Goal: Task Accomplishment & Management: Complete application form

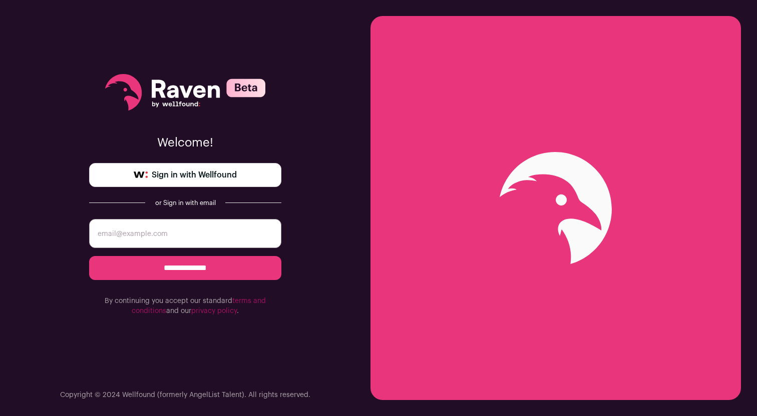
click at [200, 172] on span "Sign in with Wellfound" at bounding box center [194, 175] width 85 height 12
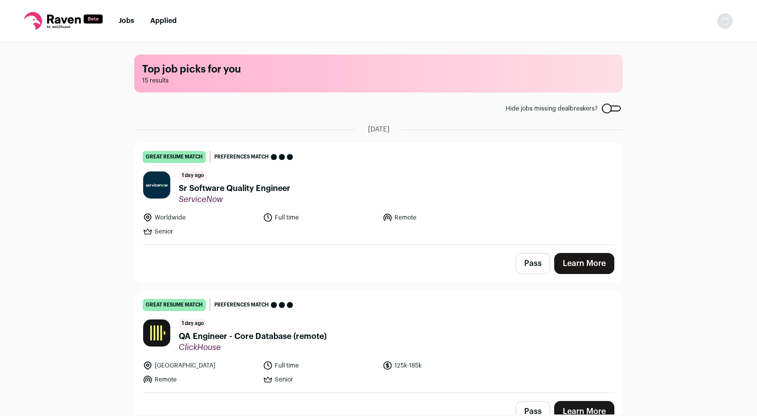
click at [580, 269] on link "Learn More" at bounding box center [584, 263] width 60 height 21
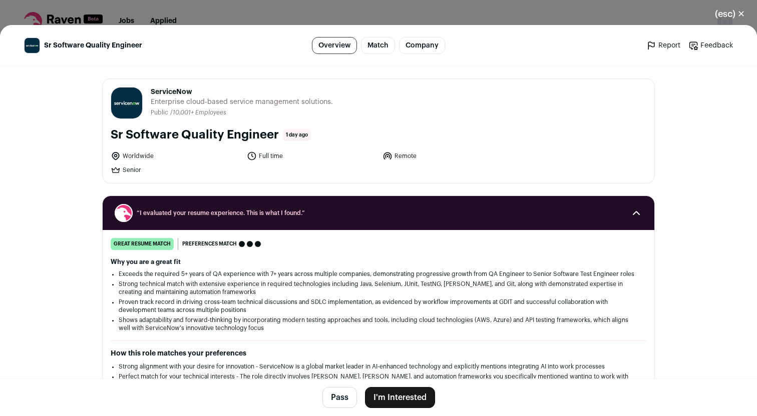
click at [395, 399] on button "I'm Interested" at bounding box center [400, 397] width 70 height 21
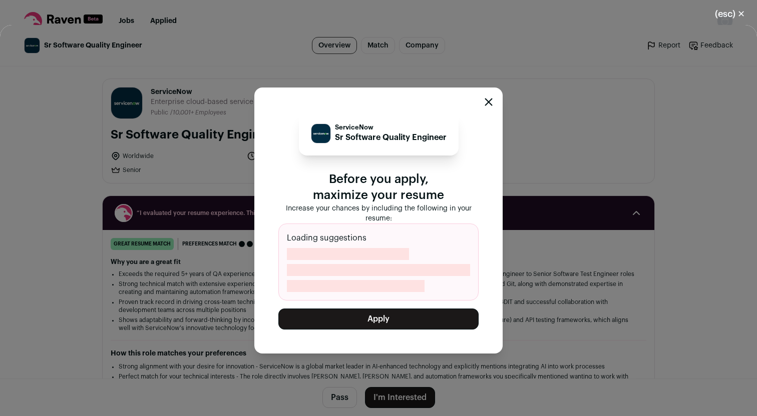
click at [376, 316] on button "Apply" at bounding box center [378, 319] width 200 height 21
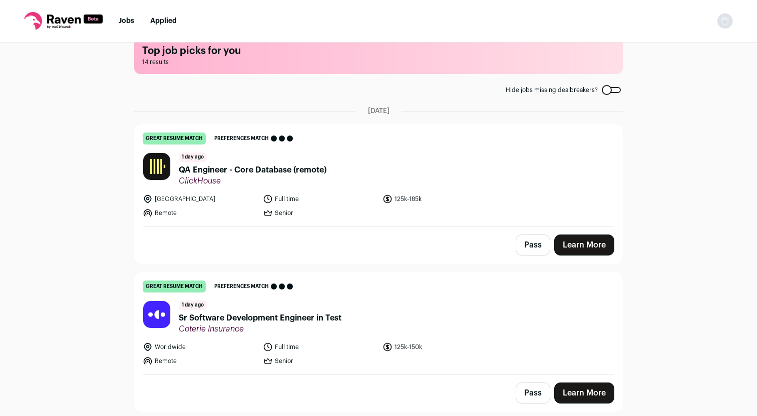
scroll to position [50, 0]
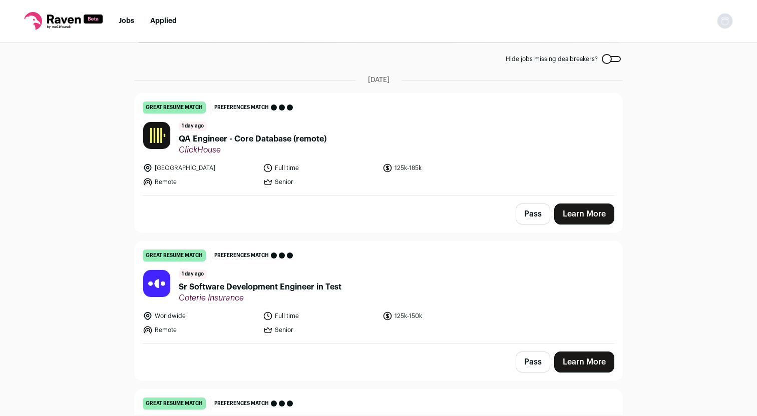
click at [580, 365] on link "Learn More" at bounding box center [584, 362] width 60 height 21
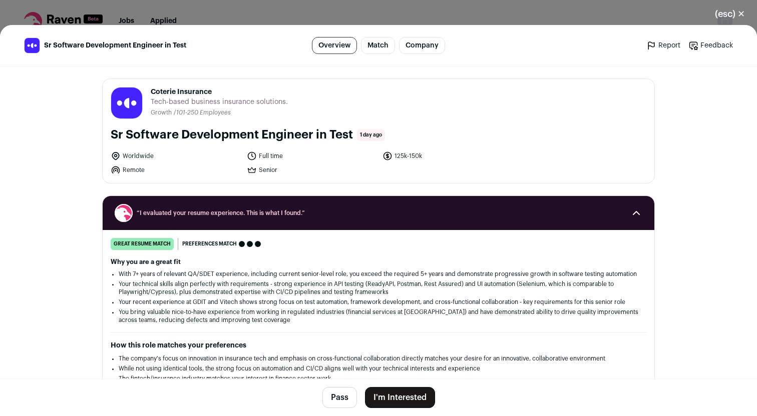
click at [378, 395] on button "I'm Interested" at bounding box center [400, 397] width 70 height 21
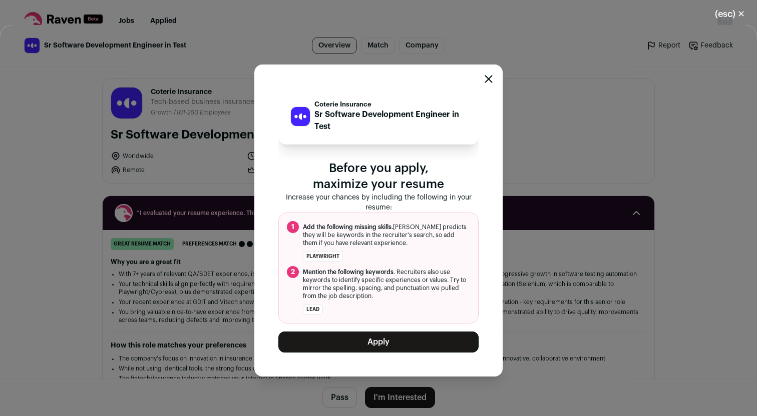
click at [390, 342] on button "Apply" at bounding box center [378, 342] width 200 height 21
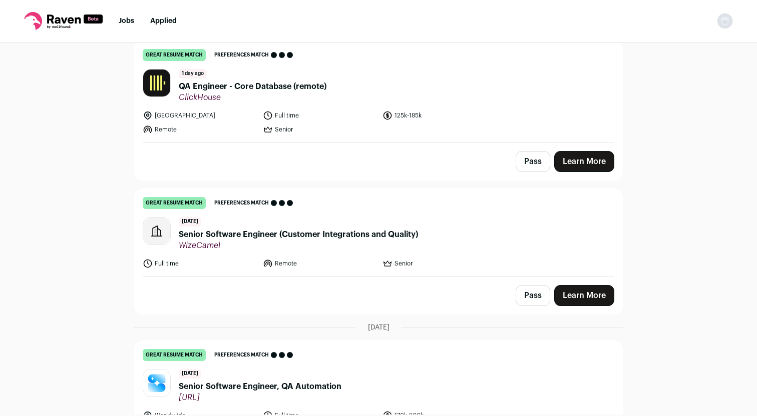
scroll to position [116, 0]
